Goal: Task Accomplishment & Management: Manage account settings

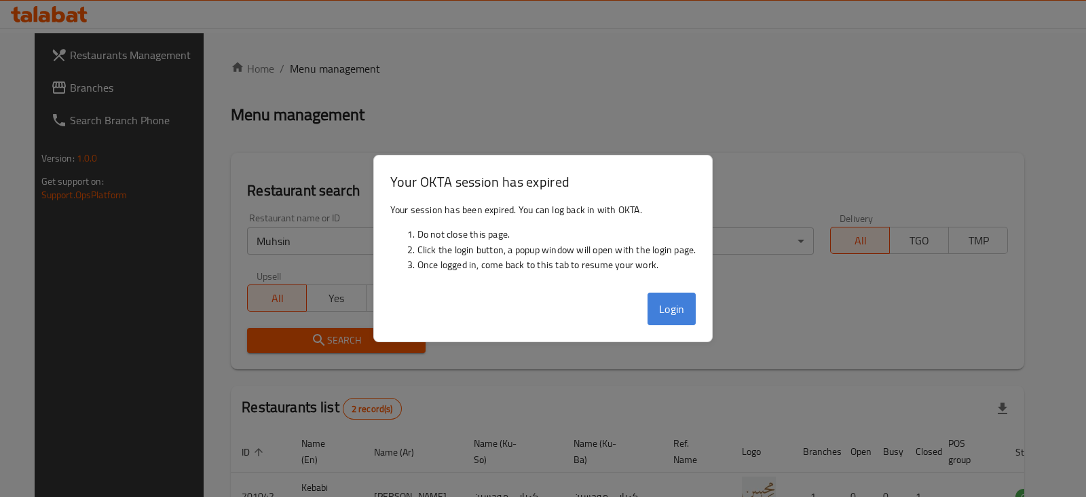
click at [673, 305] on button "Login" at bounding box center [671, 309] width 49 height 33
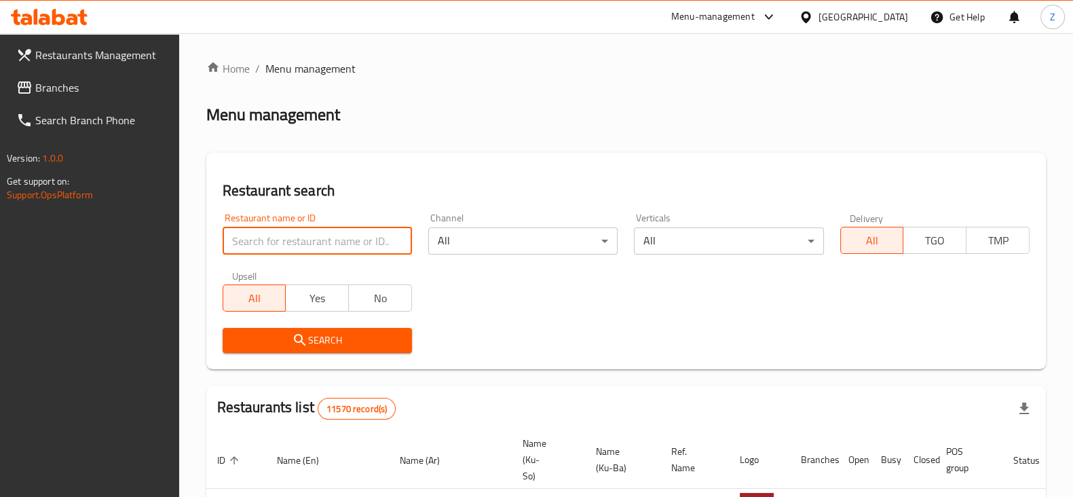
click at [318, 248] on input "search" at bounding box center [317, 240] width 189 height 27
type input "Mashalla 2"
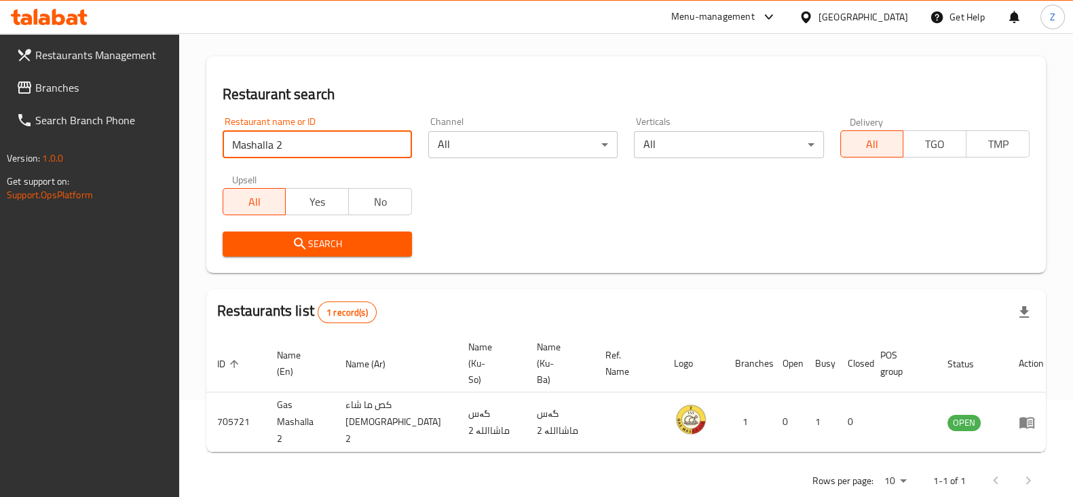
scroll to position [98, 0]
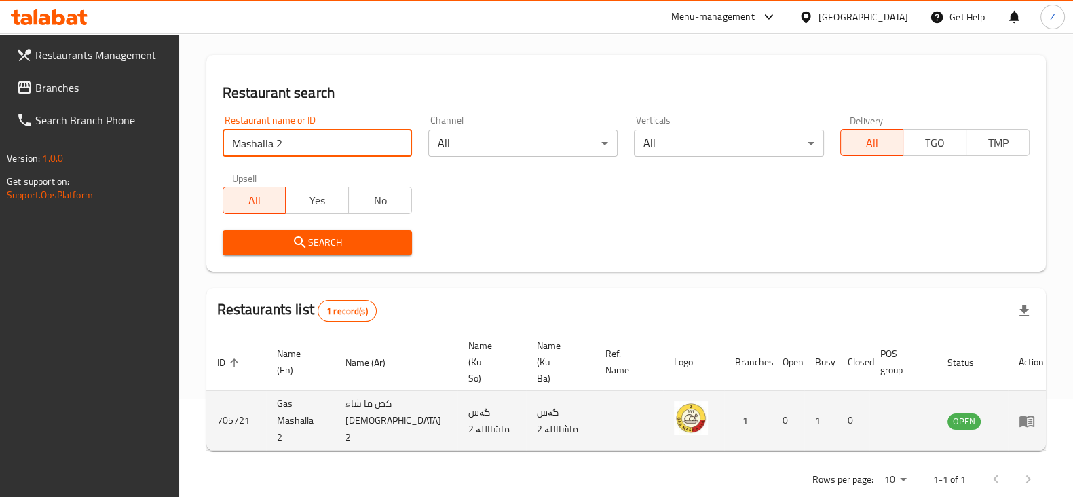
click at [1019, 415] on icon "enhanced table" at bounding box center [1026, 421] width 15 height 12
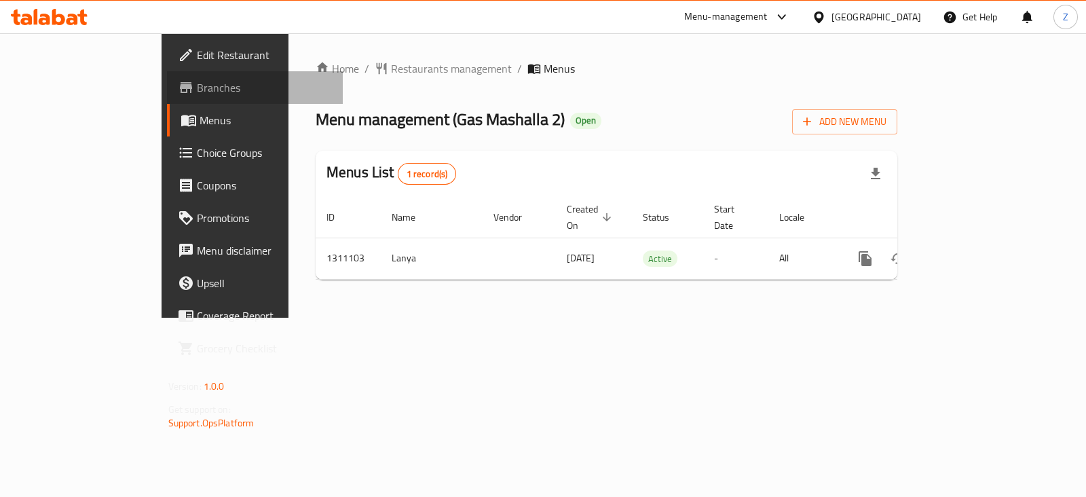
click at [197, 92] on span "Branches" at bounding box center [264, 87] width 135 height 16
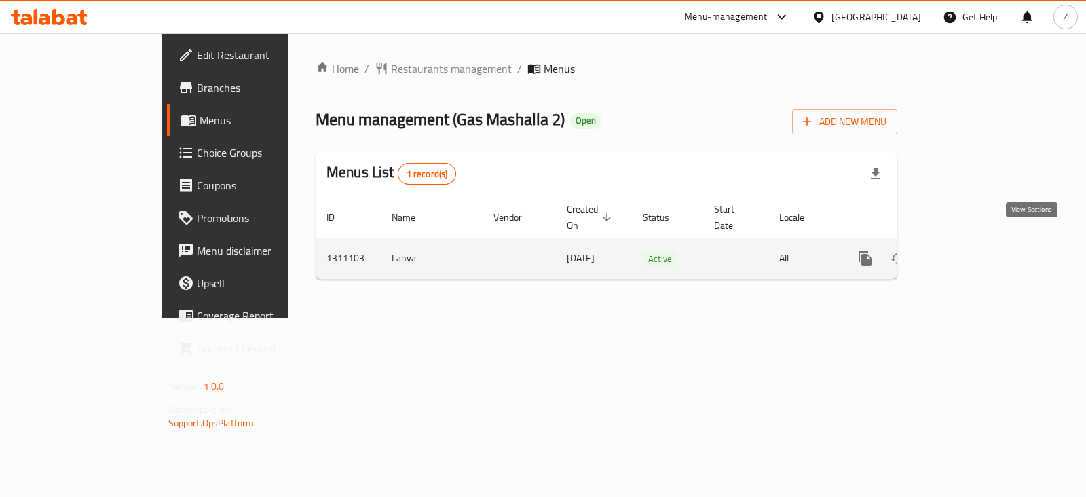
click at [971, 250] on icon "enhanced table" at bounding box center [963, 258] width 16 height 16
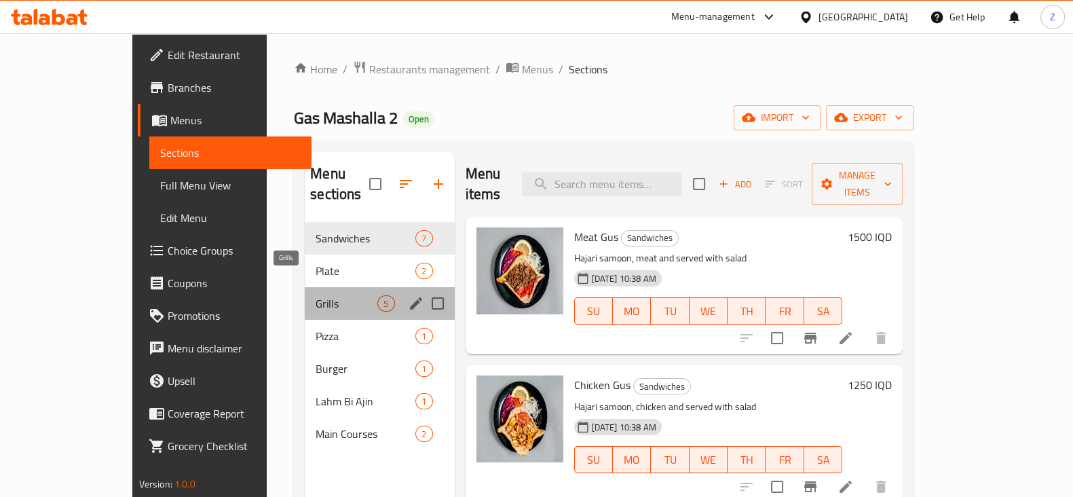
click at [316, 295] on span "Grills" at bounding box center [347, 303] width 62 height 16
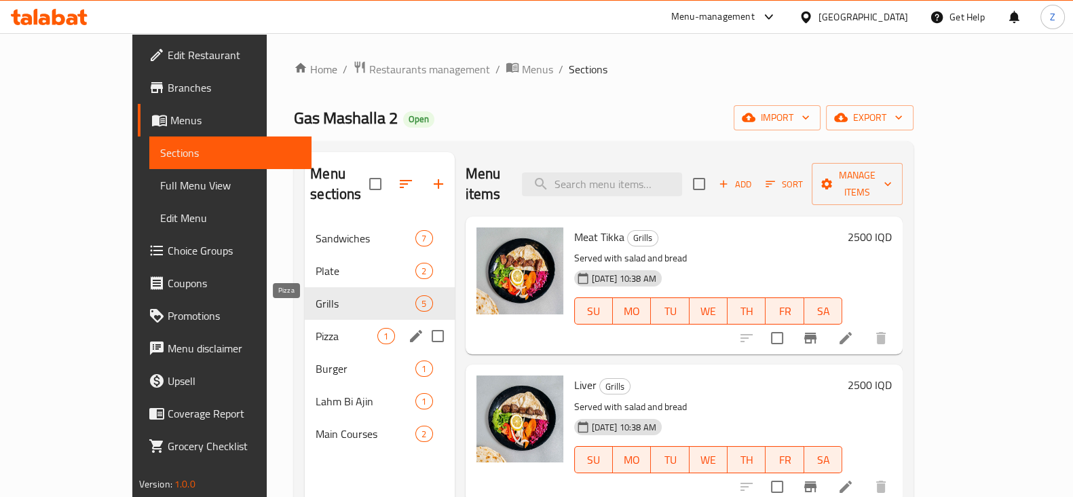
click at [316, 328] on span "Pizza" at bounding box center [347, 336] width 62 height 16
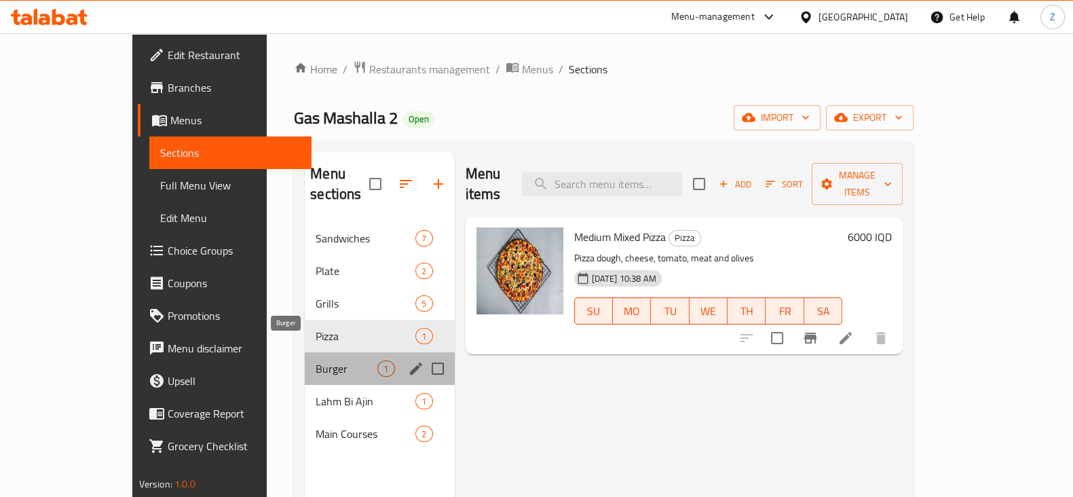
click at [316, 360] on span "Burger" at bounding box center [347, 368] width 62 height 16
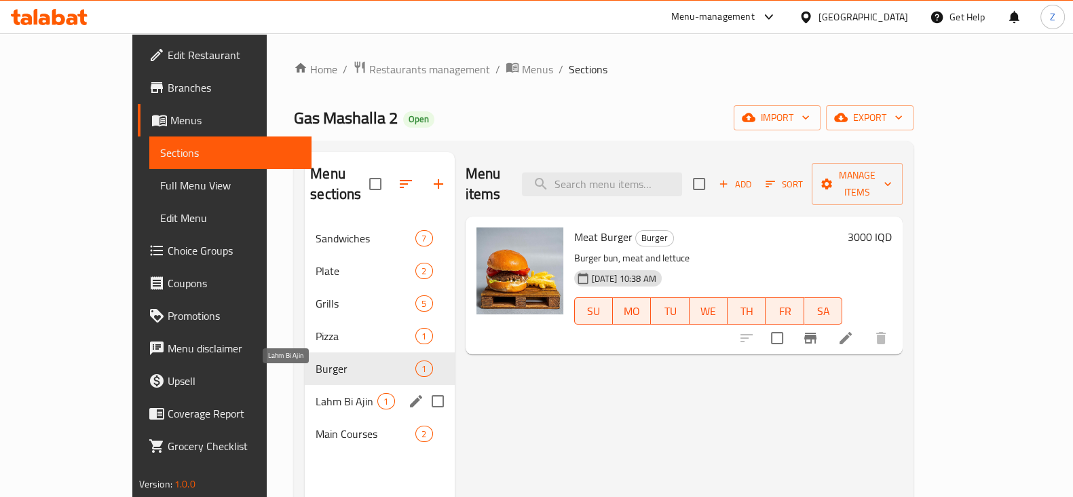
click at [316, 393] on span "Lahm Bi Ajin" at bounding box center [347, 401] width 62 height 16
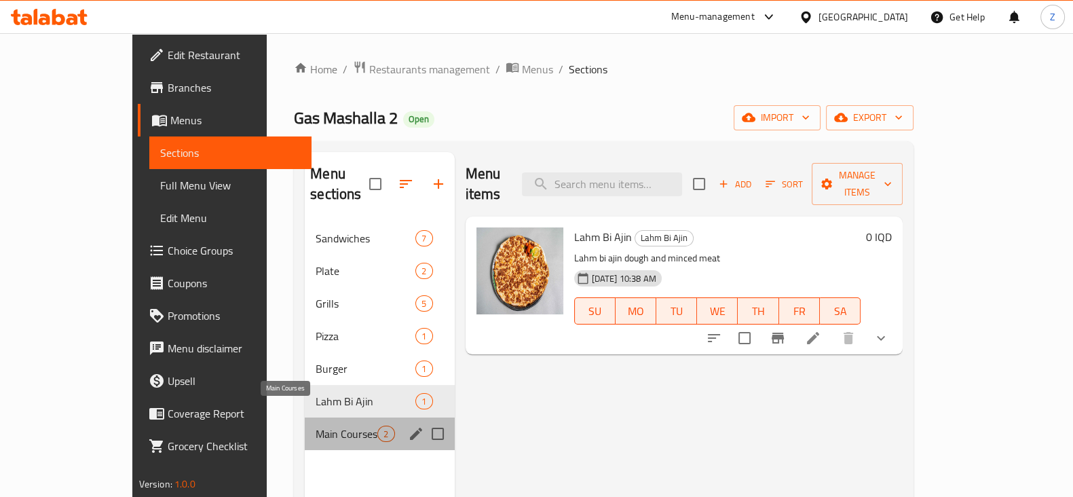
click at [316, 426] on span "Main Courses" at bounding box center [347, 434] width 62 height 16
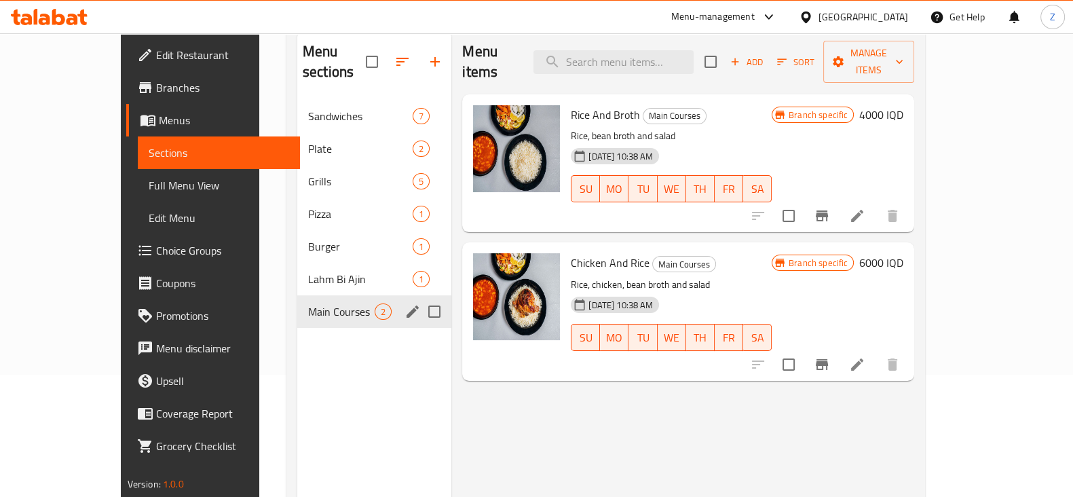
scroll to position [84, 0]
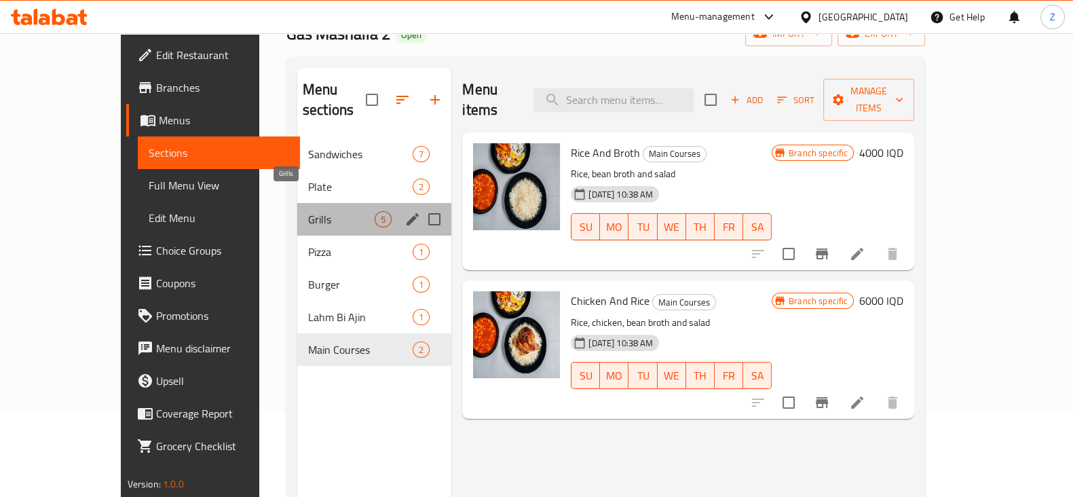
click at [308, 211] on span "Grills" at bounding box center [341, 219] width 67 height 16
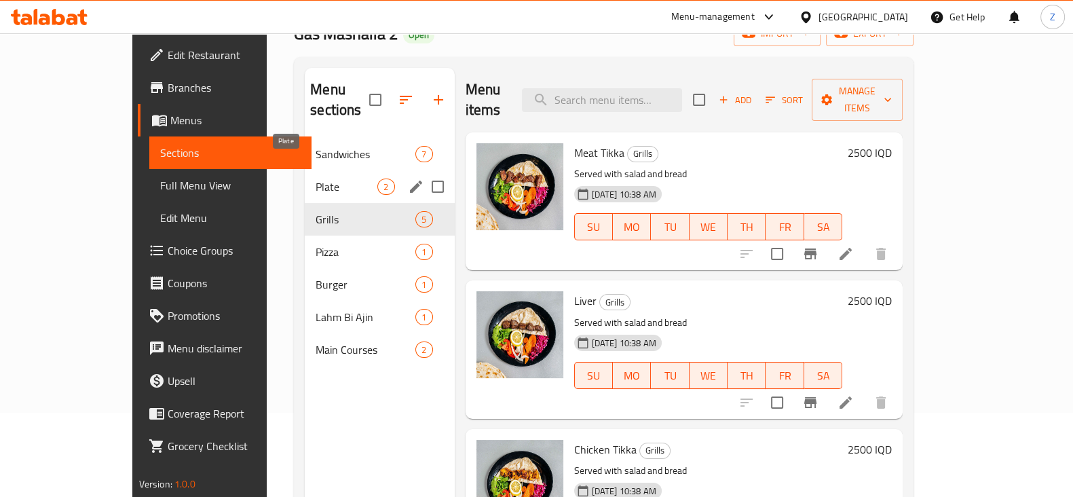
click at [316, 179] on span "Plate" at bounding box center [347, 187] width 62 height 16
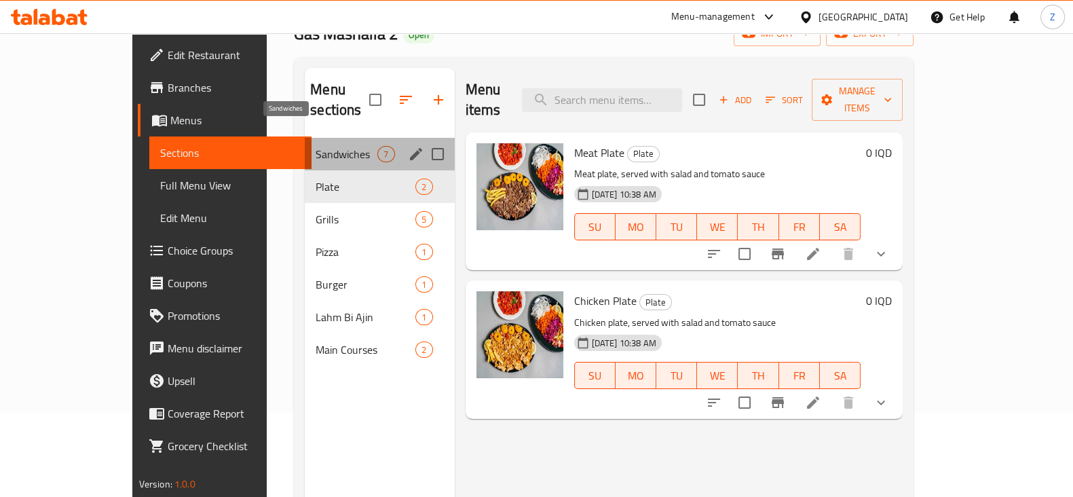
click at [316, 146] on span "Sandwiches" at bounding box center [347, 154] width 62 height 16
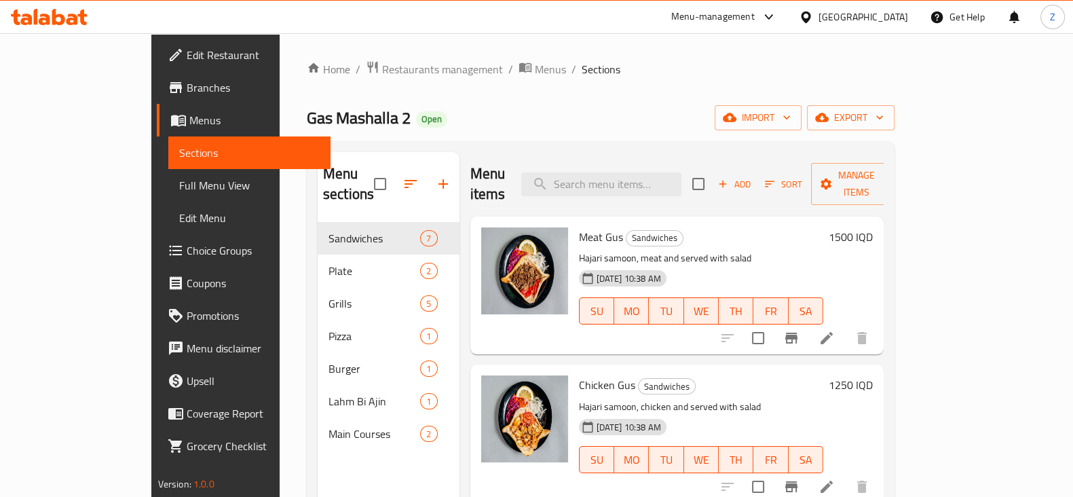
click at [187, 90] on span "Branches" at bounding box center [253, 87] width 133 height 16
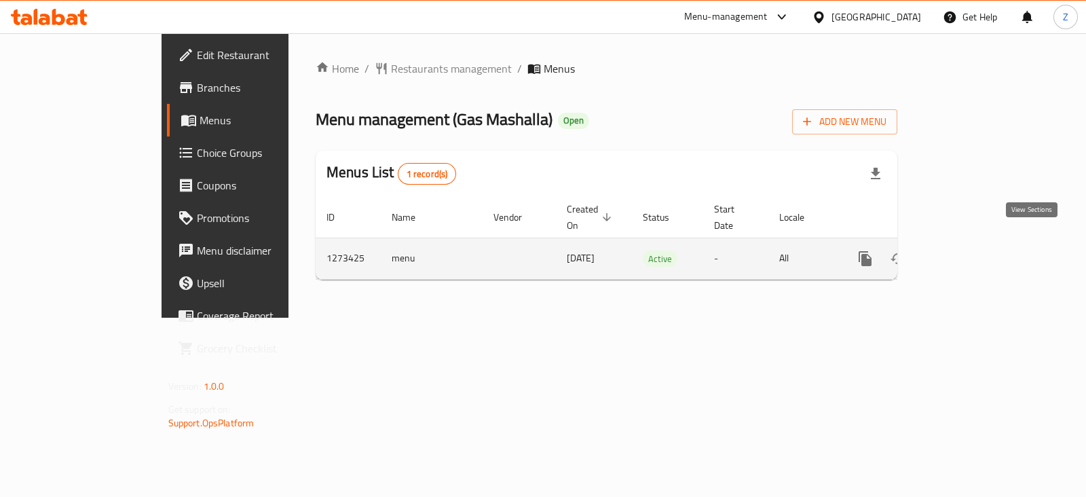
click at [971, 250] on icon "enhanced table" at bounding box center [963, 258] width 16 height 16
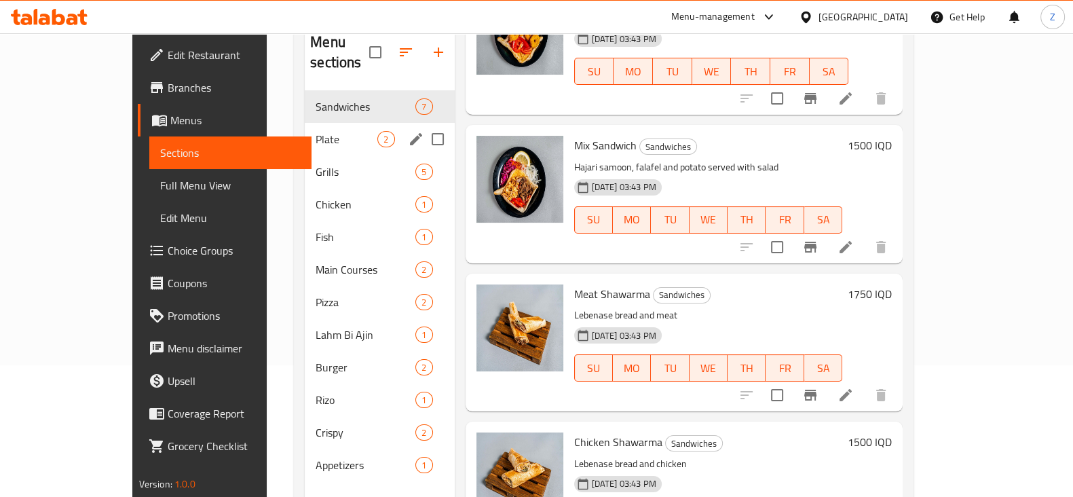
scroll to position [105, 0]
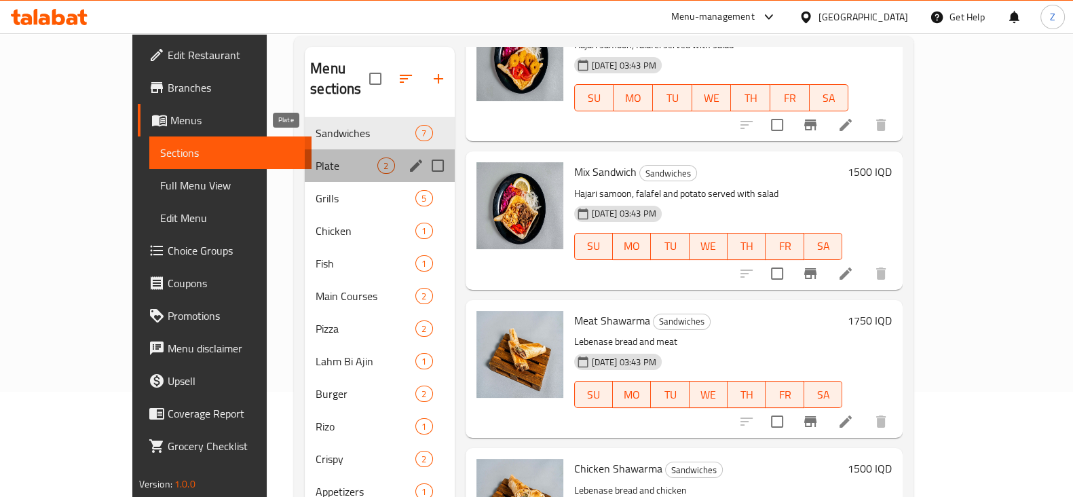
click at [316, 157] on span "Plate" at bounding box center [347, 165] width 62 height 16
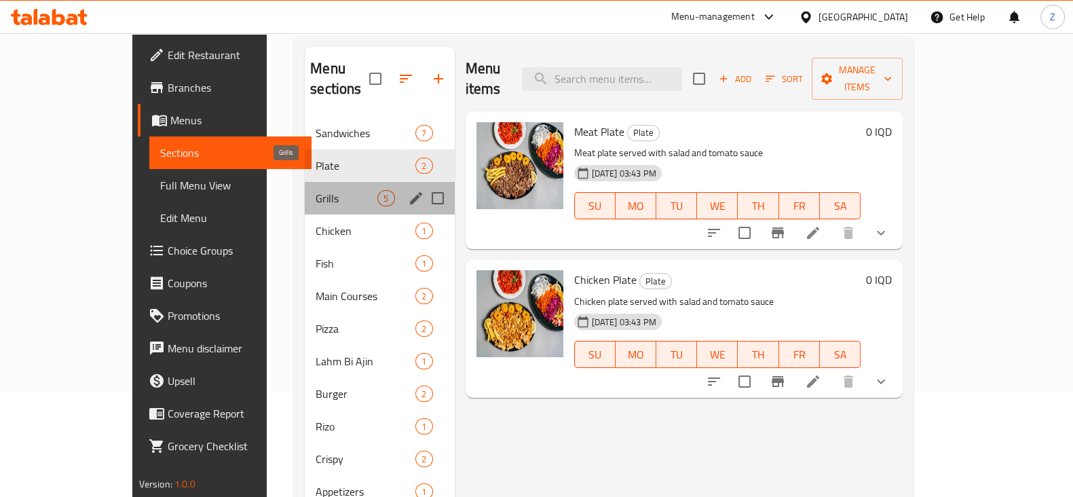
click at [316, 190] on span "Grills" at bounding box center [347, 198] width 62 height 16
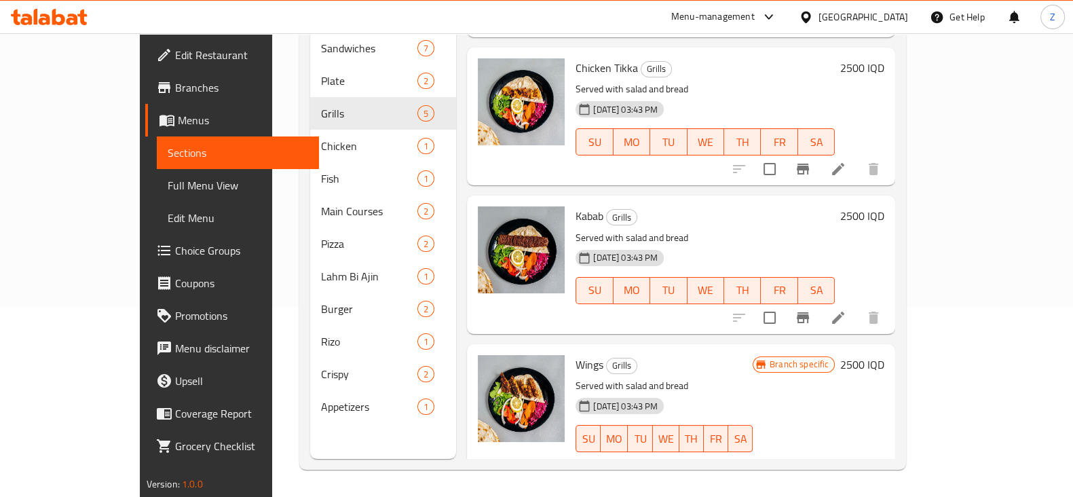
scroll to position [278, 0]
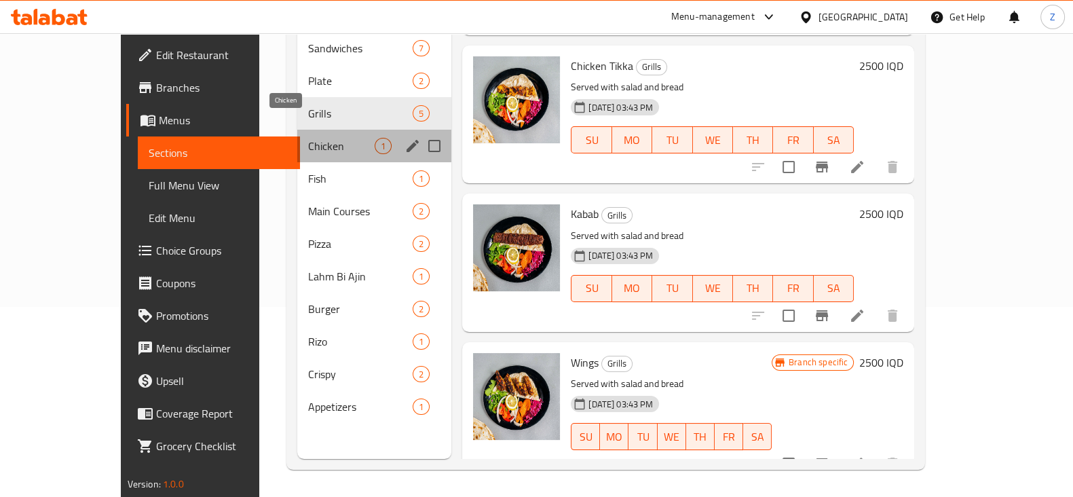
click at [316, 138] on span "Chicken" at bounding box center [341, 146] width 67 height 16
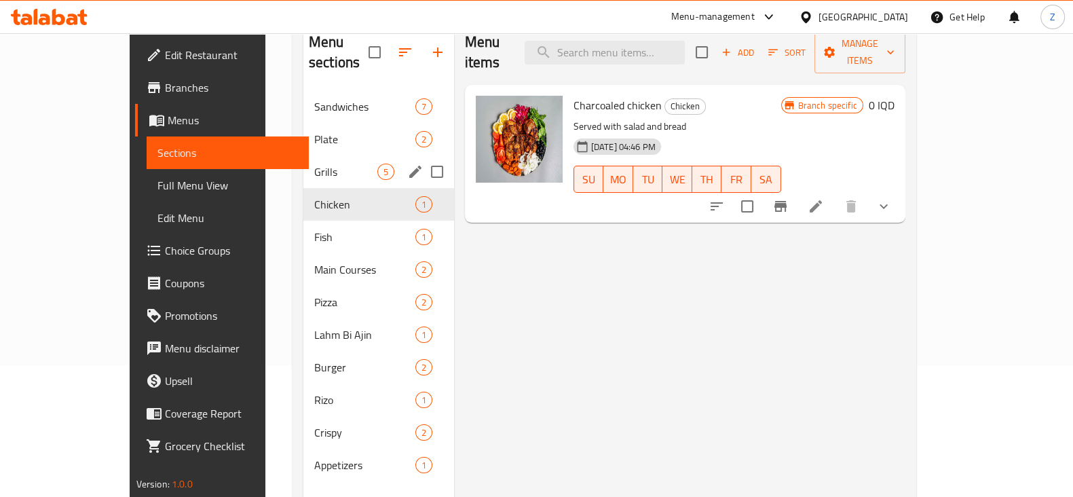
scroll to position [105, 0]
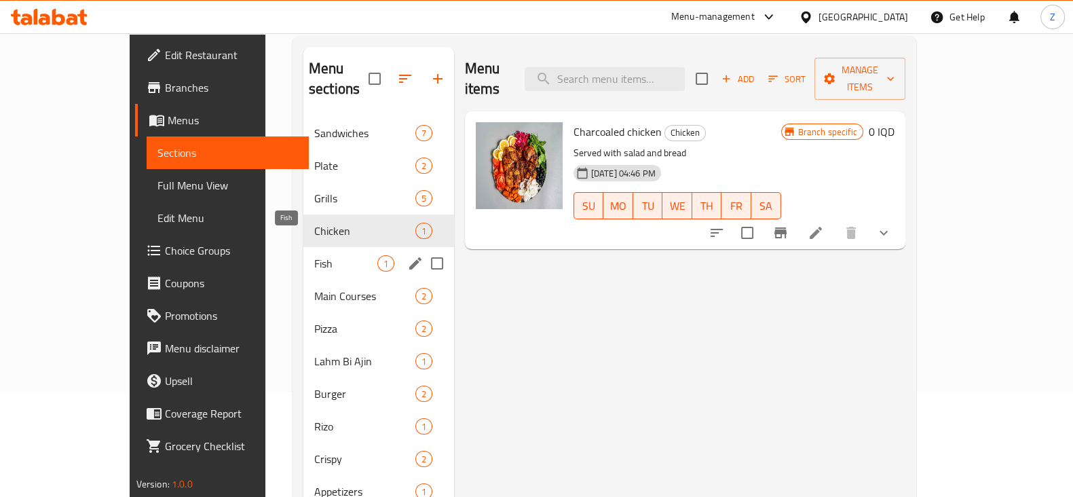
click at [314, 255] on span "Fish" at bounding box center [345, 263] width 63 height 16
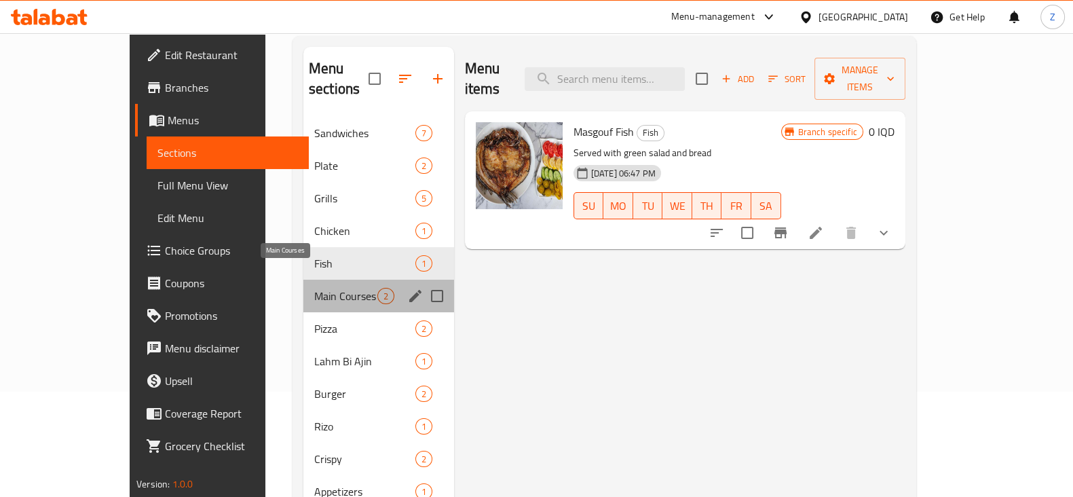
click at [314, 288] on span "Main Courses" at bounding box center [345, 296] width 63 height 16
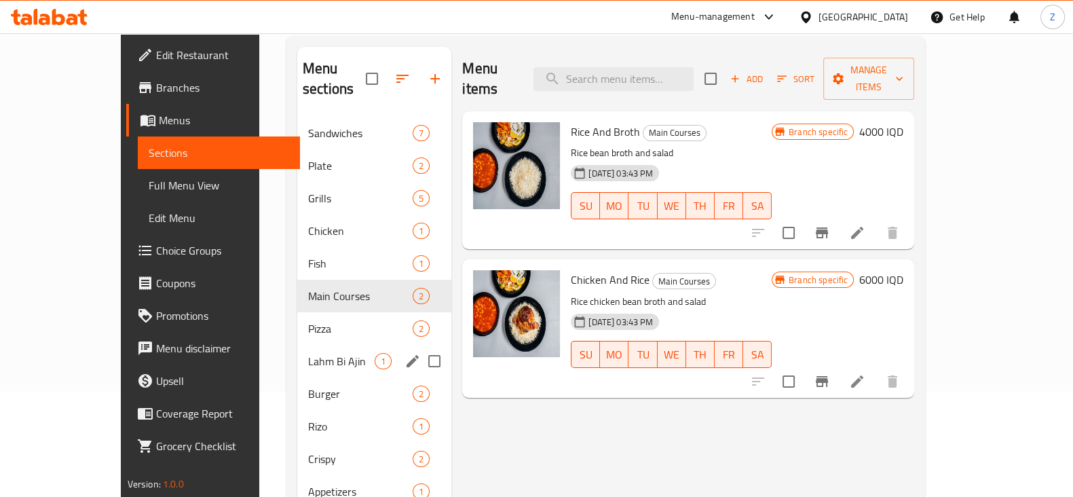
click at [297, 323] on div "Pizza 2" at bounding box center [374, 328] width 154 height 33
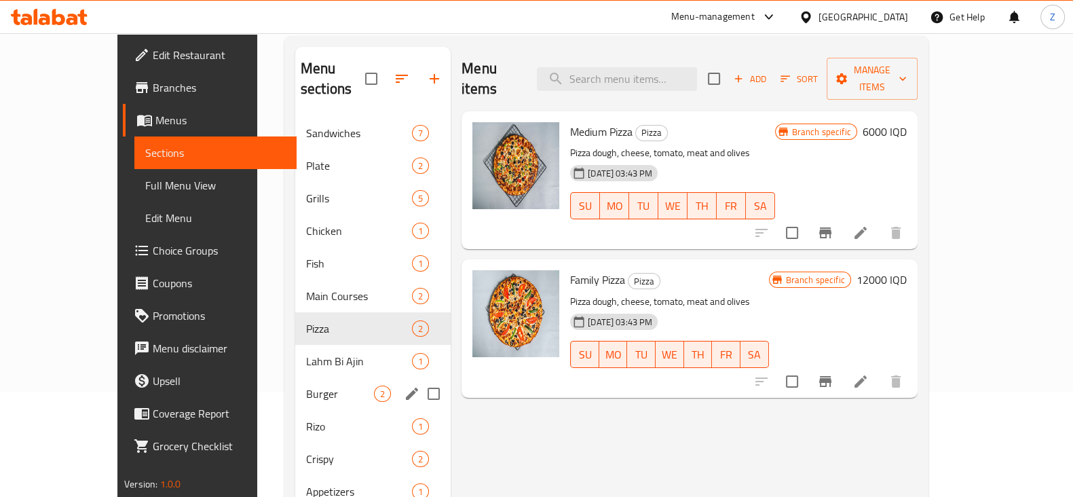
click at [295, 351] on div "Lahm Bi Ajin 1" at bounding box center [372, 361] width 155 height 33
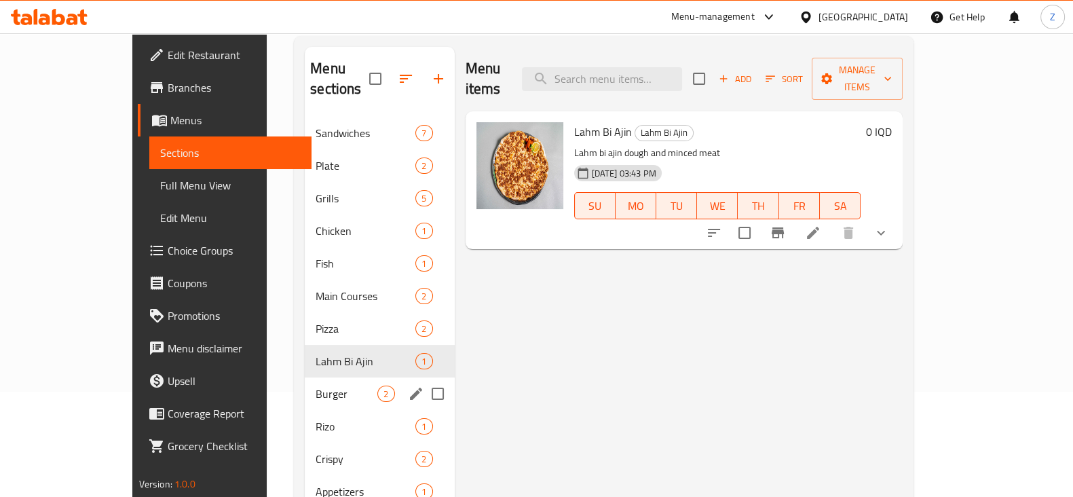
click at [305, 386] on div "Burger 2" at bounding box center [379, 393] width 149 height 33
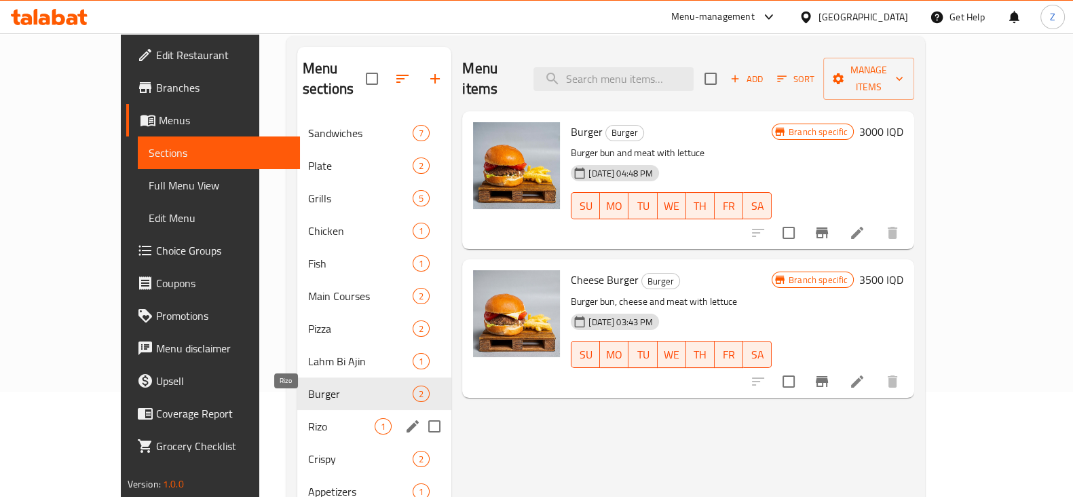
click at [308, 418] on span "Rizo" at bounding box center [341, 426] width 67 height 16
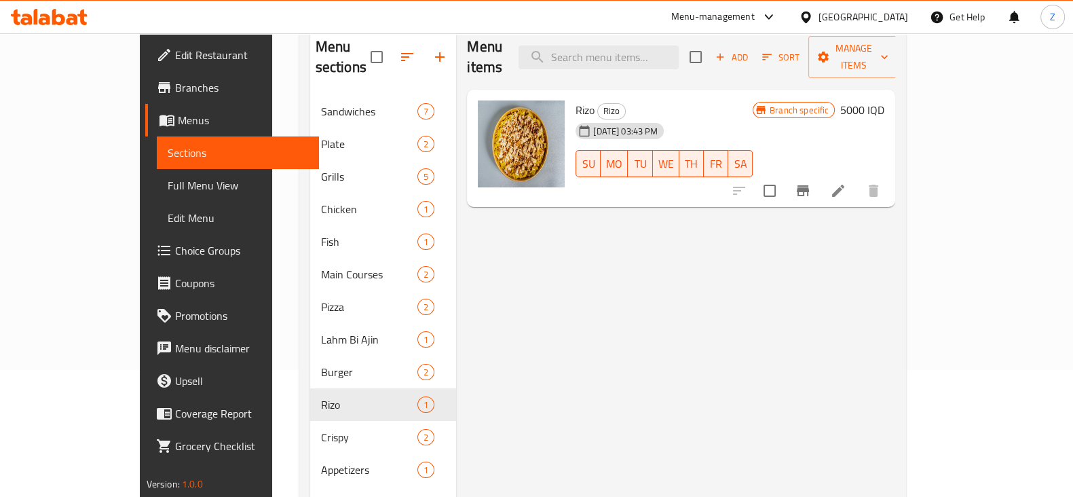
scroll to position [105, 0]
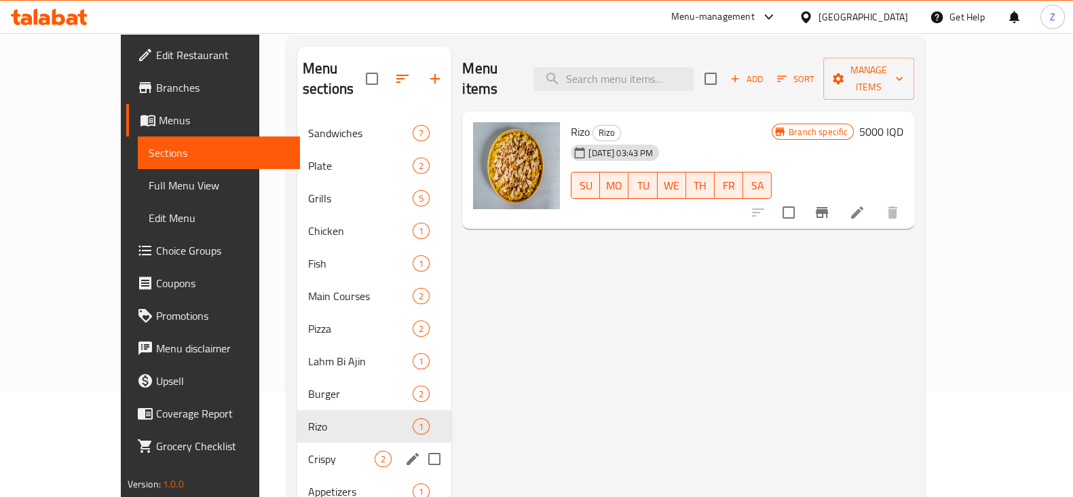
drag, startPoint x: 265, startPoint y: 442, endPoint x: 266, endPoint y: 434, distance: 8.3
click at [308, 451] on span "Crispy" at bounding box center [341, 459] width 67 height 16
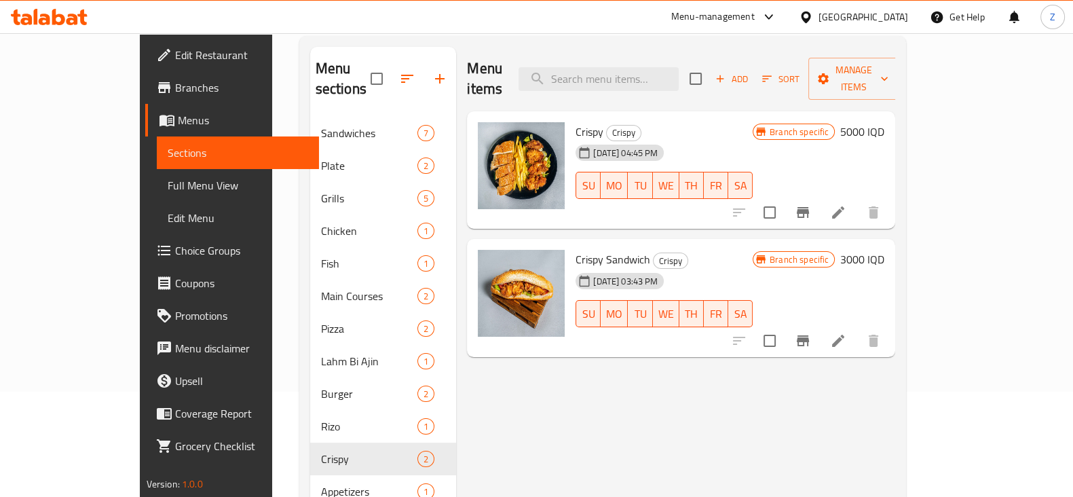
click at [516, 400] on div "Menu items Add Sort Manage items Crispy Crispy 27-01-2025 04:45 PM SU MO TU WE …" at bounding box center [675, 295] width 439 height 497
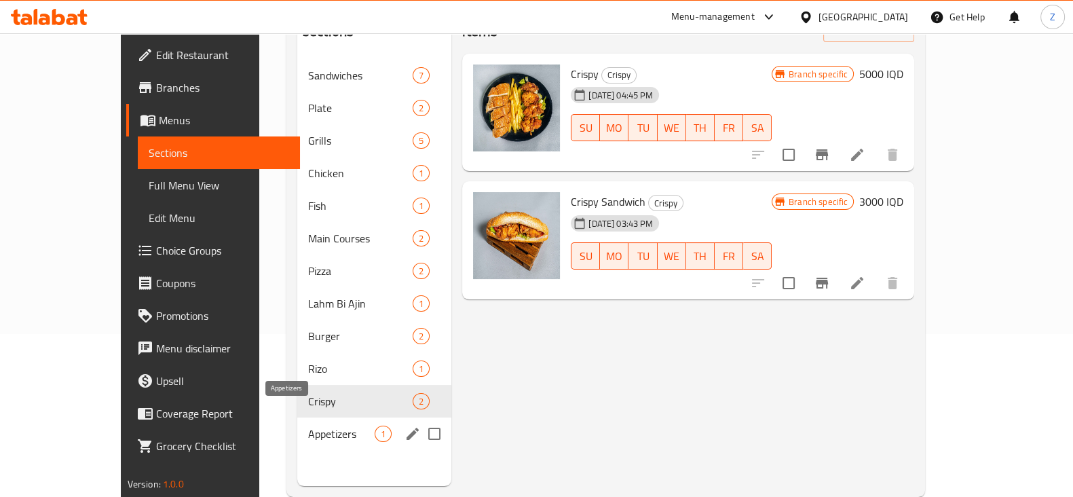
scroll to position [190, 0]
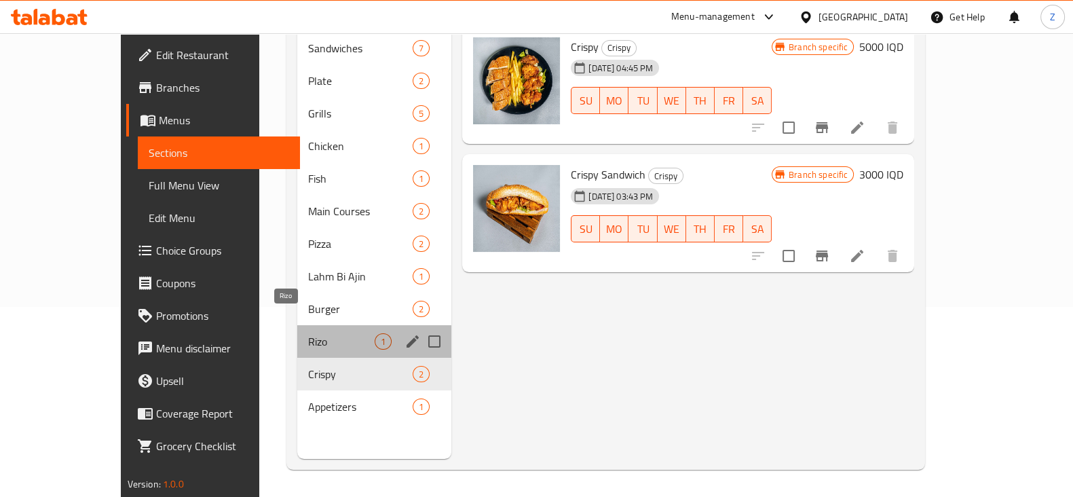
click at [308, 333] on span "Rizo" at bounding box center [341, 341] width 67 height 16
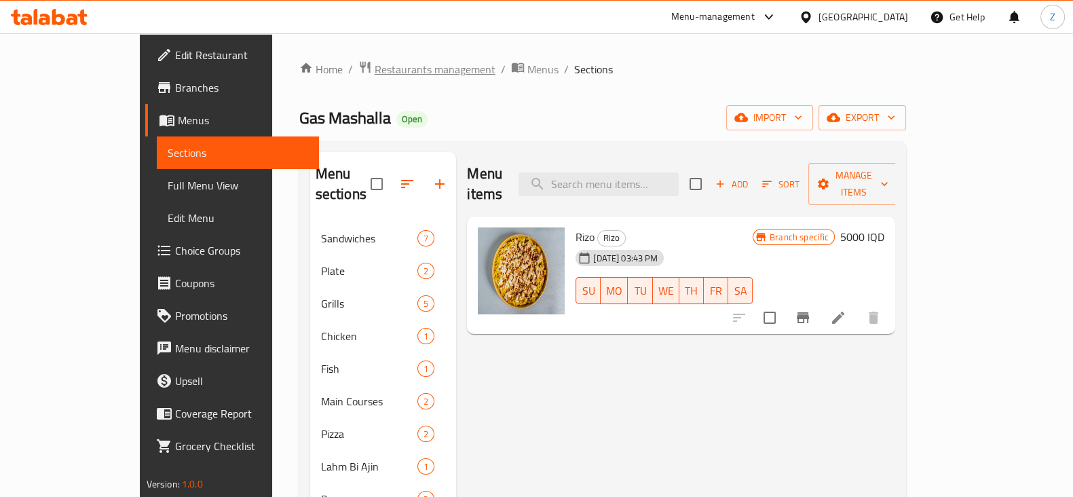
click at [375, 69] on span "Restaurants management" at bounding box center [435, 69] width 121 height 16
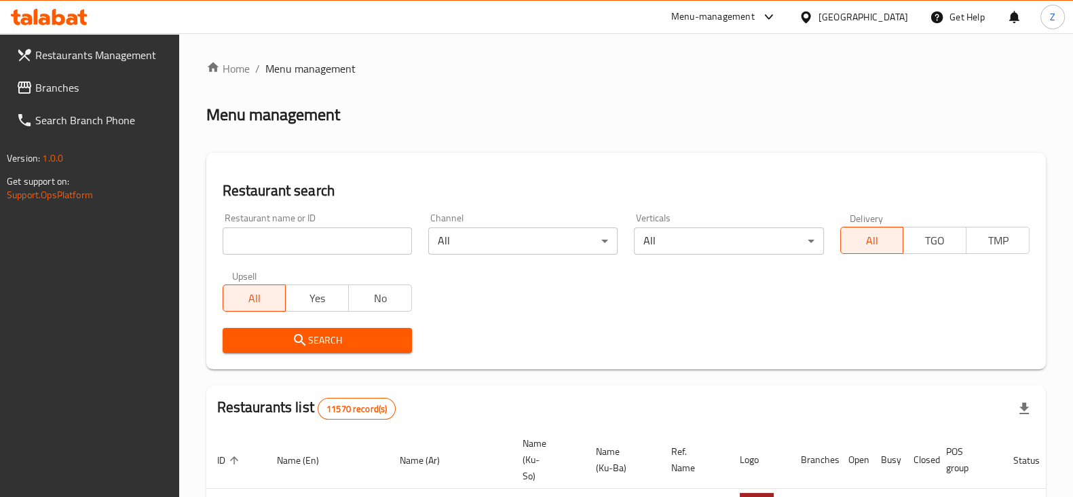
click at [320, 235] on input "search" at bounding box center [317, 240] width 189 height 27
type input "gas mashalla 2"
click button "Search" at bounding box center [317, 340] width 189 height 25
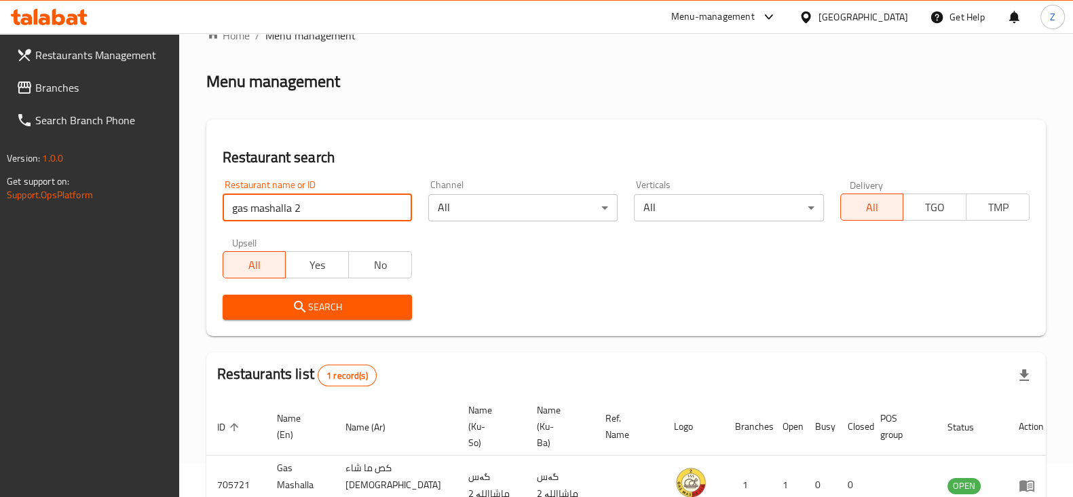
scroll to position [98, 0]
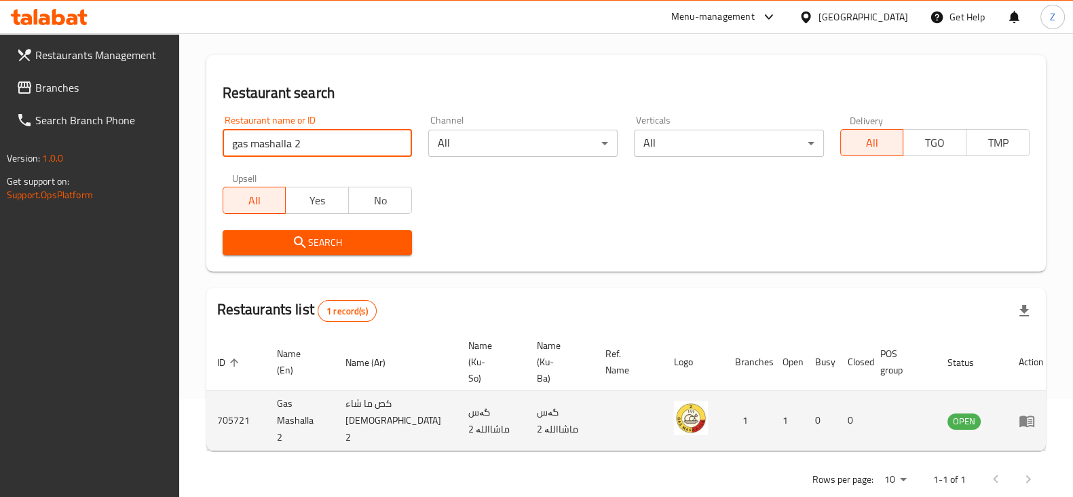
click at [243, 405] on td "705721" at bounding box center [236, 421] width 60 height 60
copy td "705721"
click at [292, 405] on td "Gas Mashalla 2" at bounding box center [300, 421] width 69 height 60
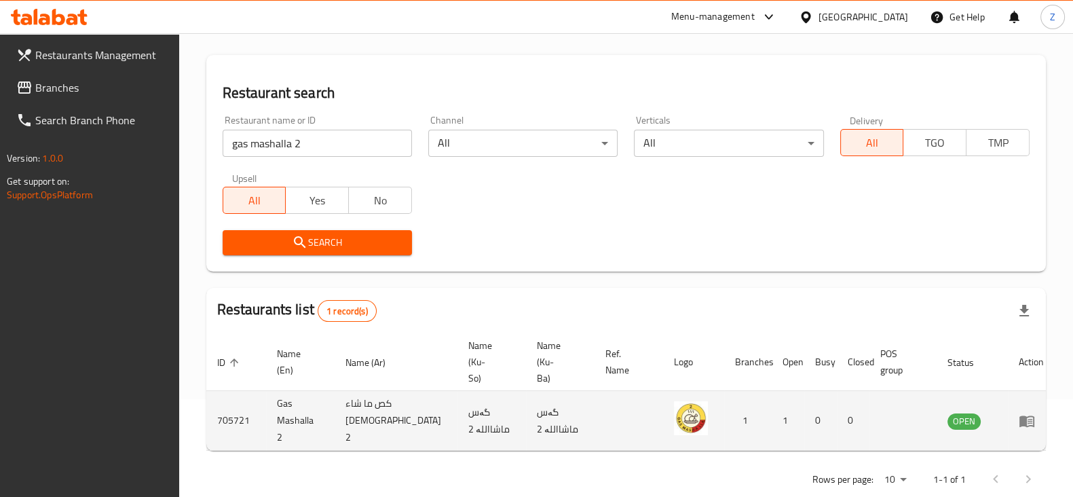
click at [292, 405] on td "Gas Mashalla 2" at bounding box center [300, 421] width 69 height 60
click at [294, 402] on td "Gas Mashalla 2" at bounding box center [300, 421] width 69 height 60
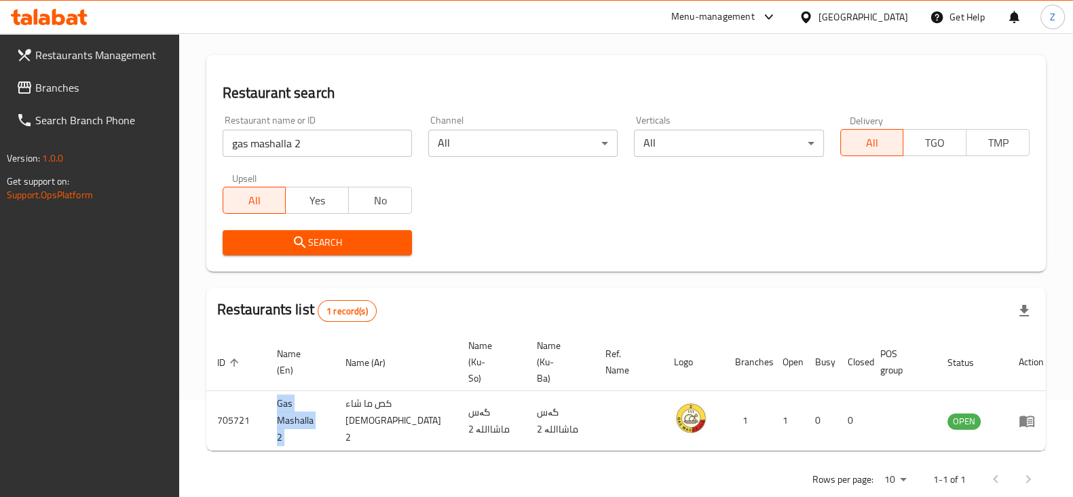
copy td "Gas Mashalla 2"
